Goal: Task Accomplishment & Management: Manage account settings

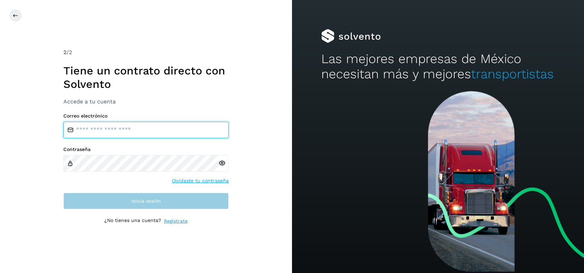
type input "**********"
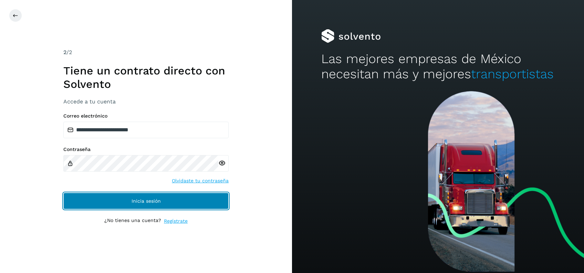
click at [164, 205] on button "Inicia sesión" at bounding box center [145, 200] width 165 height 17
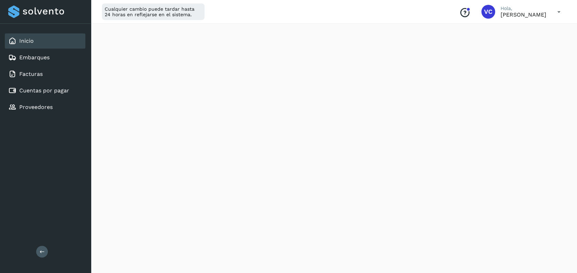
scroll to position [184, 0]
